Goal: Task Accomplishment & Management: Manage account settings

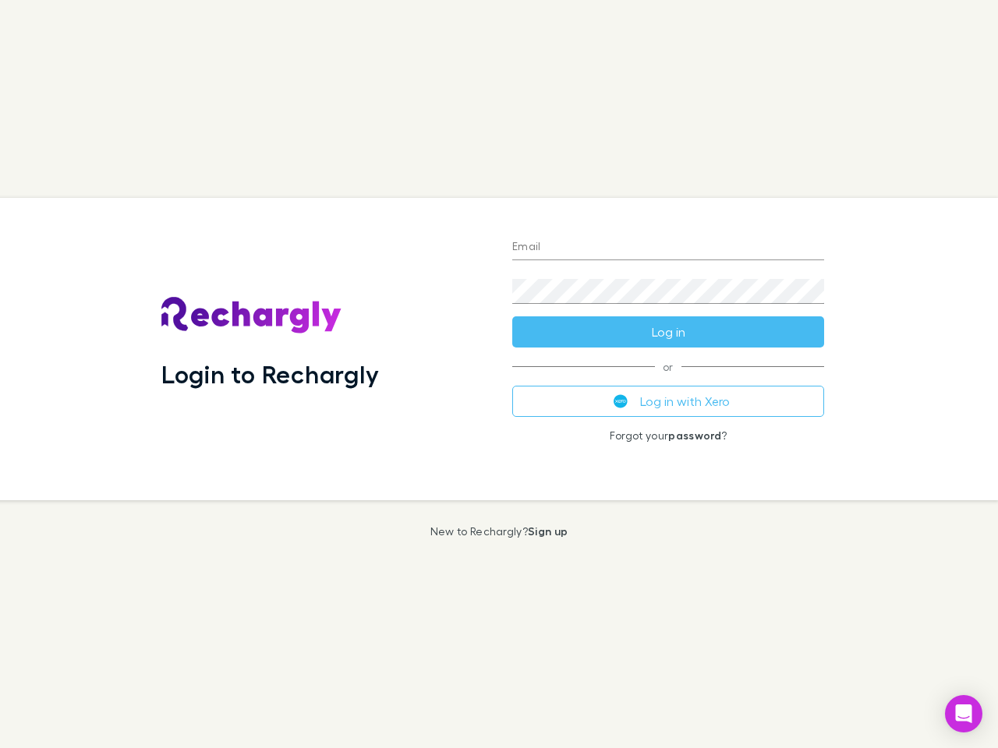
click at [499, 374] on div "Login to Rechargly" at bounding box center [324, 349] width 351 height 302
click at [668, 248] on input "Email" at bounding box center [668, 247] width 312 height 25
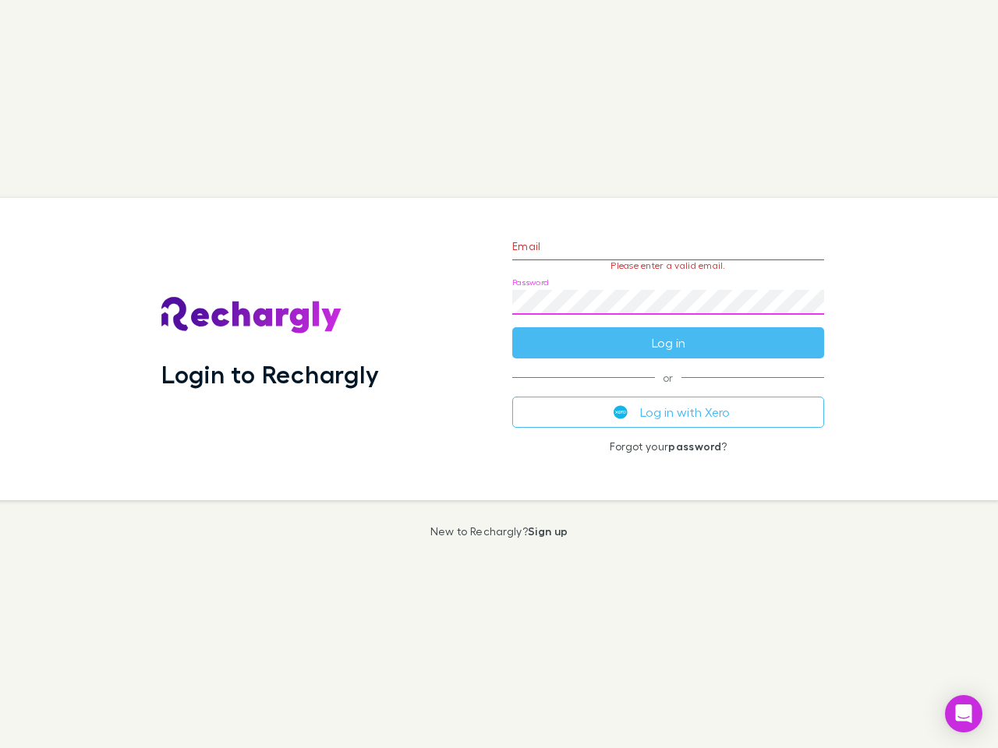
click at [668, 332] on form "Email Please enter a valid email. Password Log in" at bounding box center [668, 291] width 312 height 136
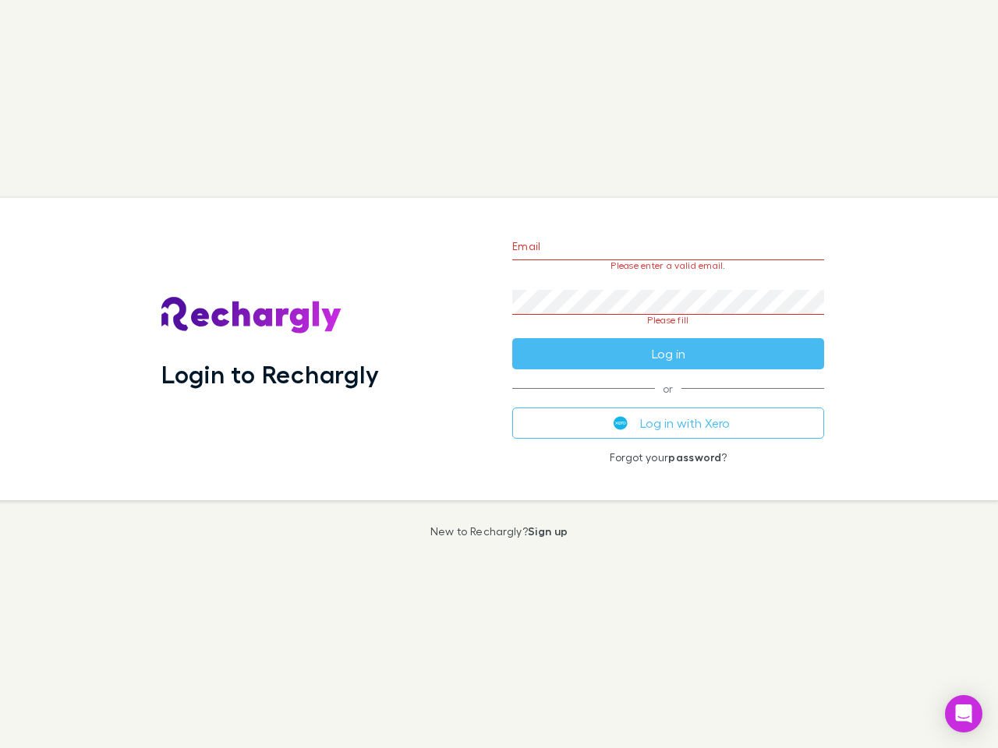
click at [668, 401] on div "Email Please enter a valid email. Password Please fill Log in or Log in with Xe…" at bounding box center [668, 349] width 337 height 302
click at [963, 714] on icon "Open Intercom Messenger" at bounding box center [964, 714] width 16 height 19
